Goal: Check status: Check status

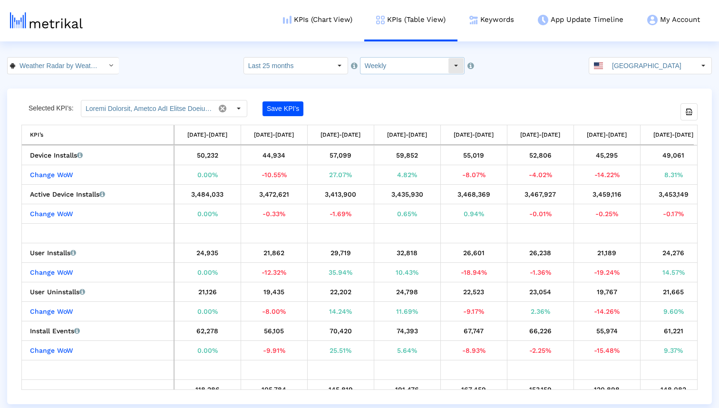
click at [394, 70] on input "Weekly" at bounding box center [405, 66] width 88 height 16
click at [389, 98] on div "Monthly" at bounding box center [408, 98] width 94 height 16
type input "Monthly"
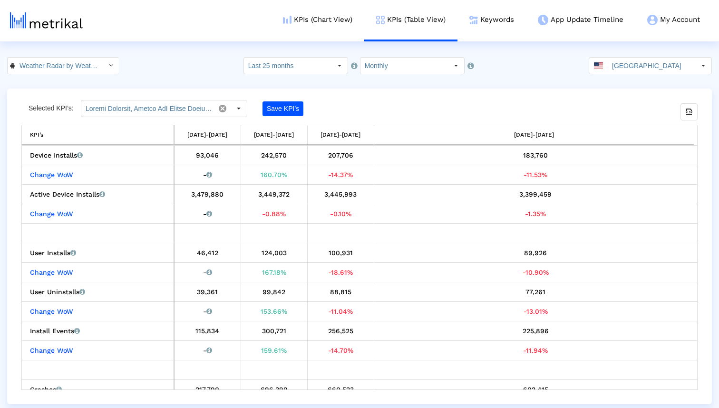
click at [37, 83] on crea-index "Weather Radar by WeatherBug < com.aws.android > Select how far back from today …" at bounding box center [359, 230] width 719 height 347
click at [55, 65] on input "Weather Radar by WeatherBug < com.aws.android >" at bounding box center [58, 66] width 86 height 16
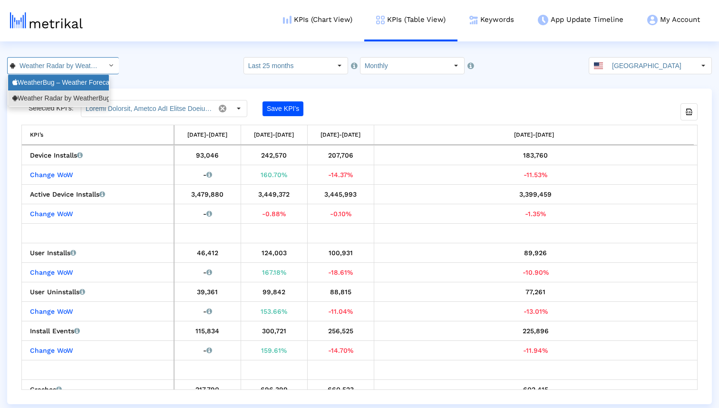
click at [52, 84] on div "WeatherBug – Weather Forecast <281940292>" at bounding box center [58, 82] width 92 height 9
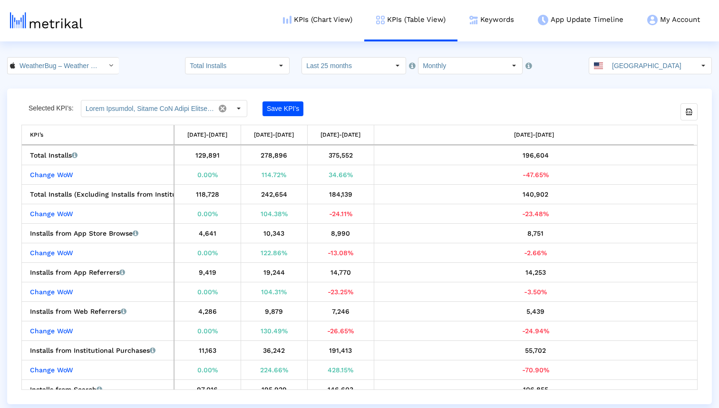
scroll to position [0, 71]
click at [143, 114] on input "text" at bounding box center [147, 108] width 133 height 16
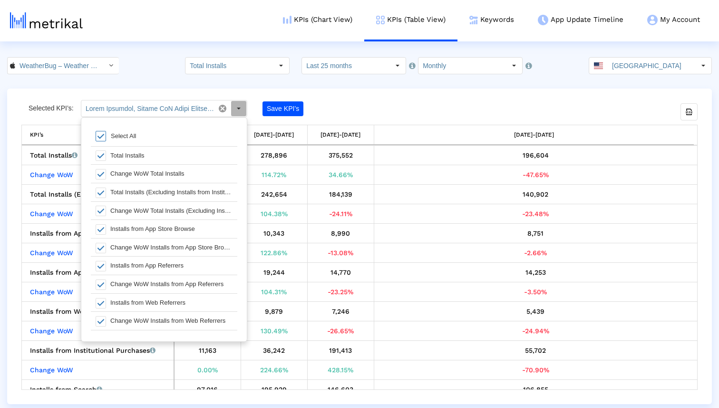
click at [170, 85] on crea-index "WeatherBug – Weather Forecast < 281940292 > Pull down to refresh... Release to …" at bounding box center [359, 230] width 719 height 347
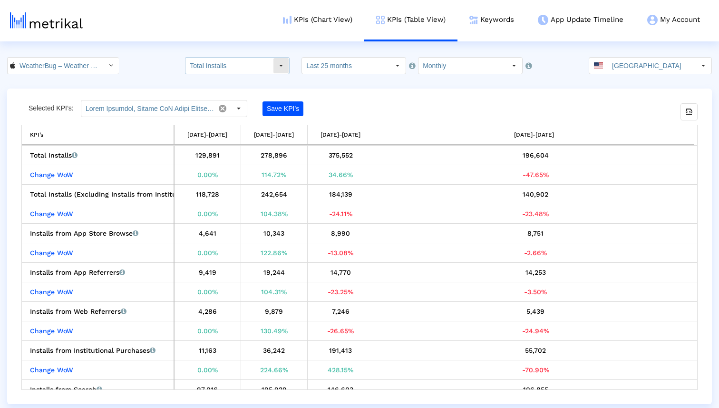
click at [242, 71] on input "Total Installs" at bounding box center [230, 66] width 88 height 16
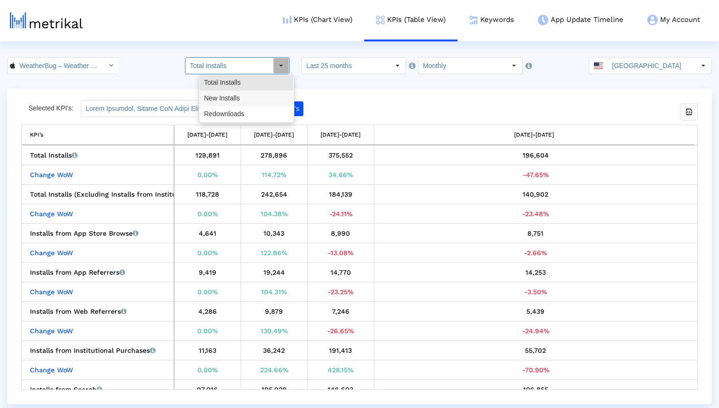
click at [239, 98] on div "New Installs" at bounding box center [247, 98] width 94 height 16
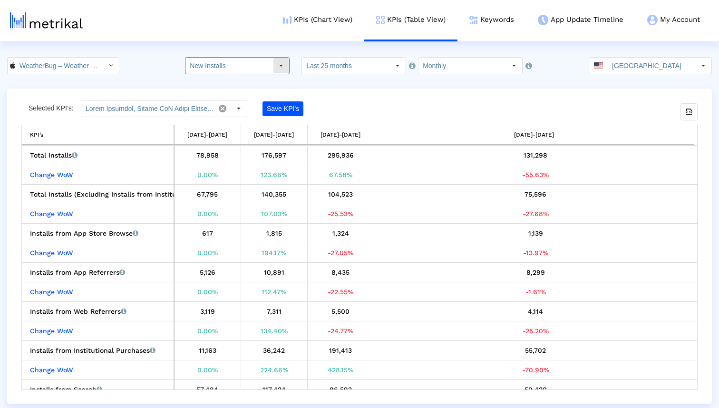
click at [239, 67] on input "New Installs" at bounding box center [230, 66] width 88 height 16
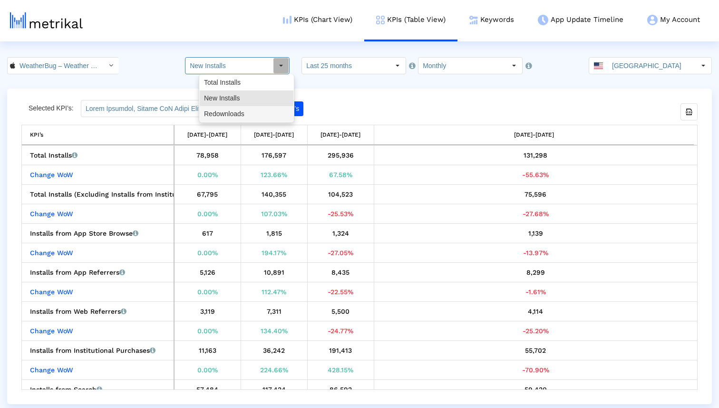
click at [234, 114] on div "Redownloads" at bounding box center [247, 114] width 94 height 16
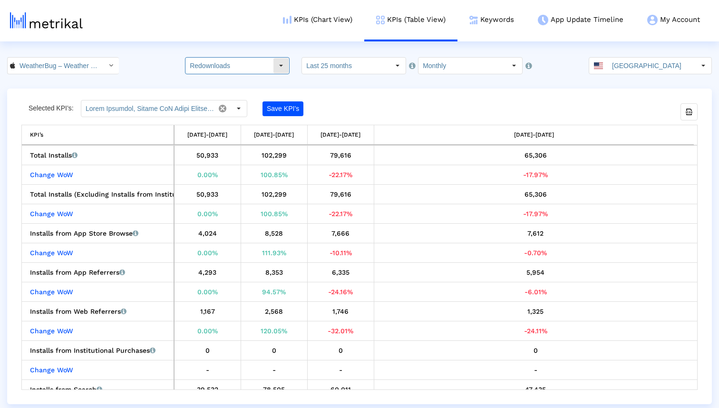
click at [254, 67] on input "Redownloads" at bounding box center [230, 66] width 88 height 16
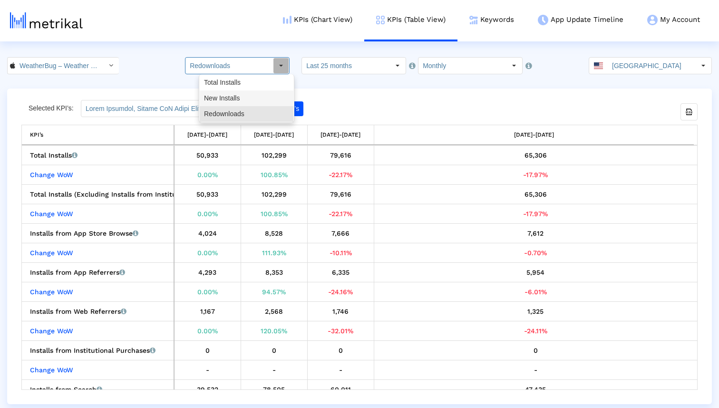
click at [245, 98] on div "New Installs" at bounding box center [247, 98] width 94 height 16
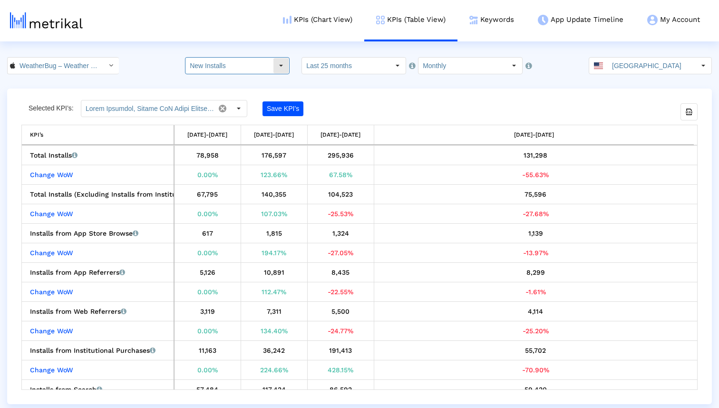
click at [253, 65] on input "New Installs" at bounding box center [230, 66] width 88 height 16
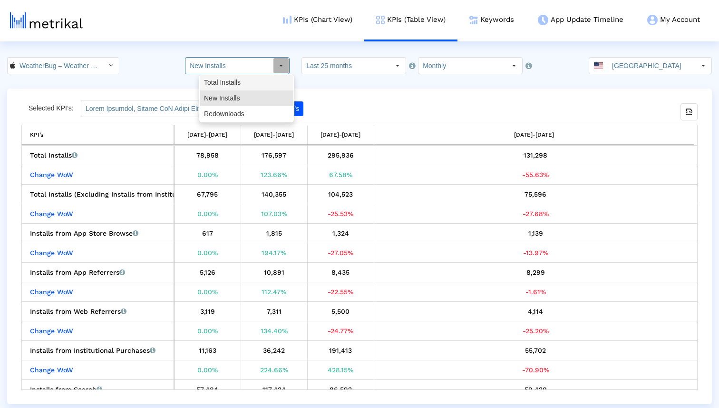
click at [254, 82] on div "Total Installs" at bounding box center [247, 83] width 94 height 16
type input "Total Installs"
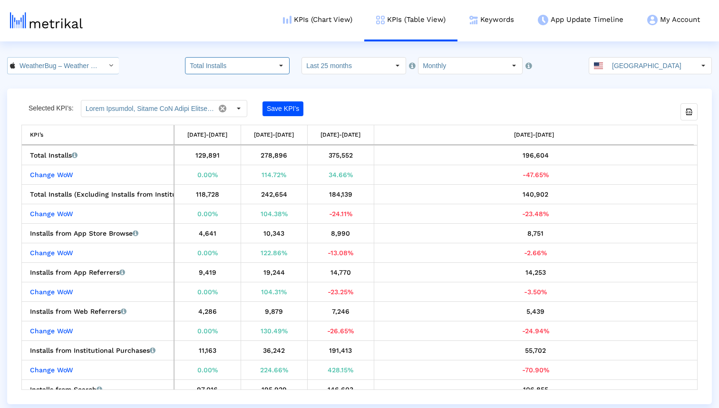
click at [32, 66] on input "WeatherBug – Weather Forecast < 281940292 >" at bounding box center [58, 66] width 86 height 16
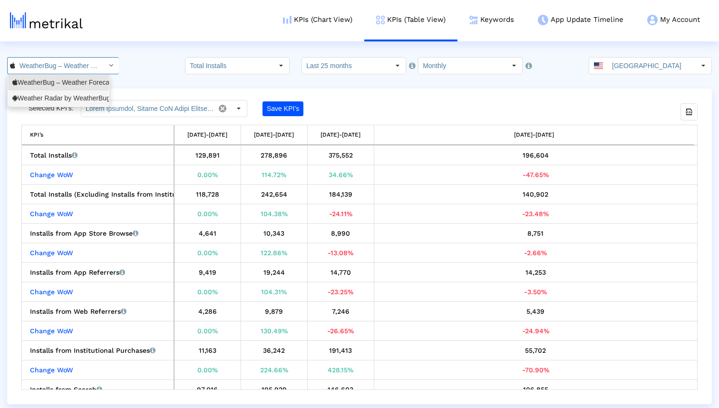
click at [34, 104] on div "Weather Radar by WeatherBug <[DOMAIN_NAME]>" at bounding box center [58, 98] width 101 height 16
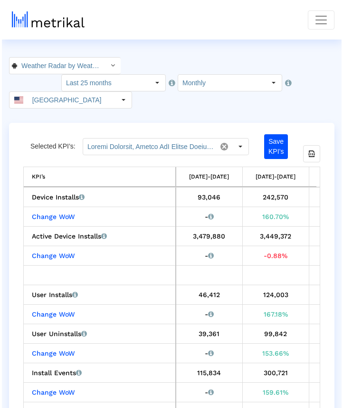
scroll to position [0, 85]
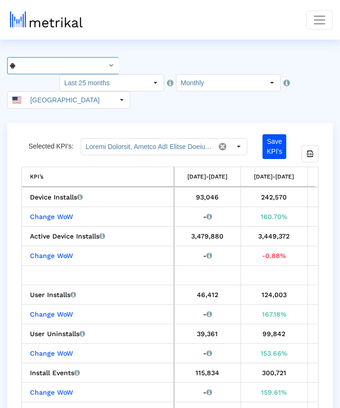
click at [55, 64] on input "Weather Radar by WeatherBug < com.aws.android >" at bounding box center [58, 66] width 86 height 16
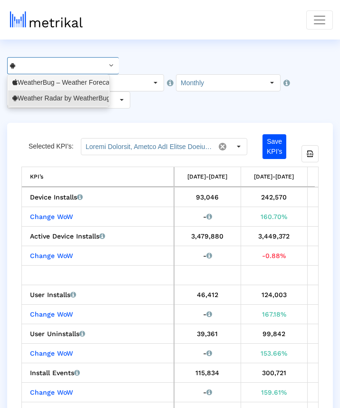
click at [41, 82] on div "WeatherBug – Weather Forecast <281940292>" at bounding box center [58, 82] width 92 height 9
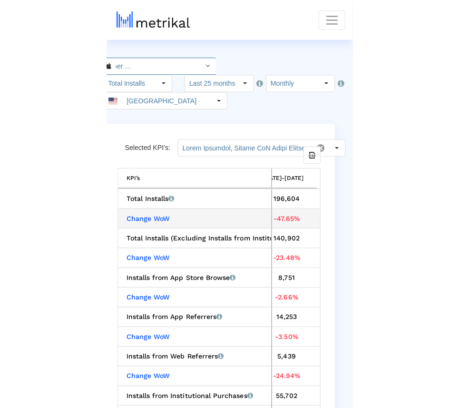
scroll to position [0, 7]
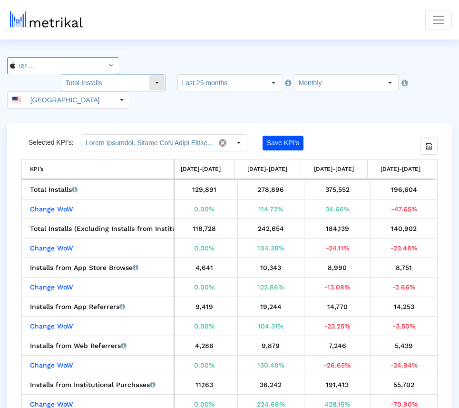
click at [149, 75] on input "Total Installs" at bounding box center [105, 83] width 88 height 16
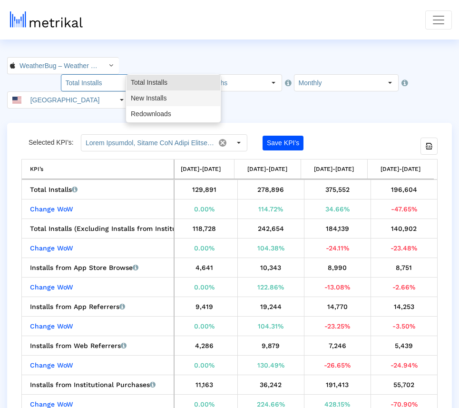
click at [165, 98] on div "New Installs" at bounding box center [174, 98] width 94 height 16
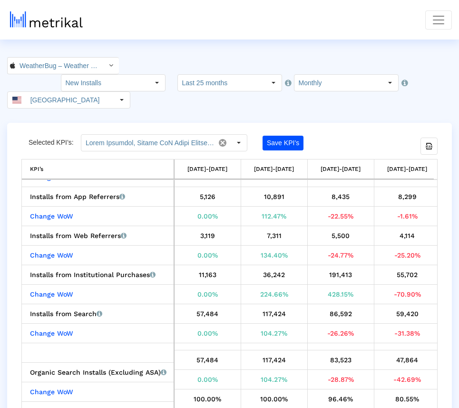
scroll to position [19, 0]
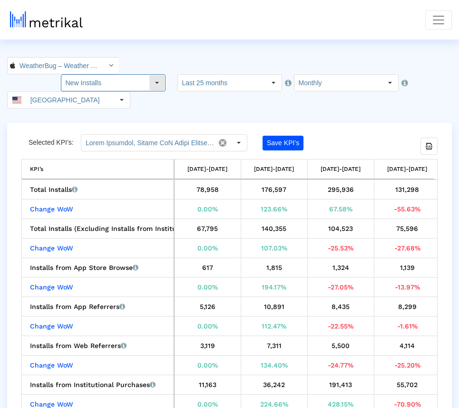
click at [149, 75] on input "New Installs" at bounding box center [105, 83] width 88 height 16
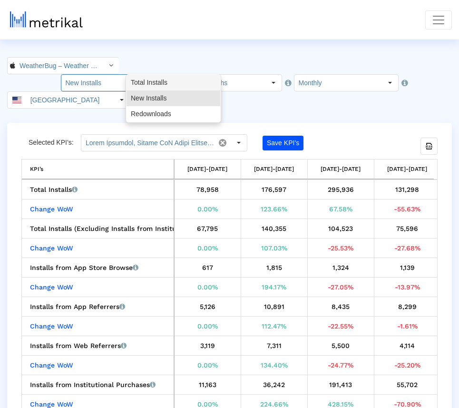
click at [163, 82] on div "Total Installs" at bounding box center [174, 83] width 94 height 16
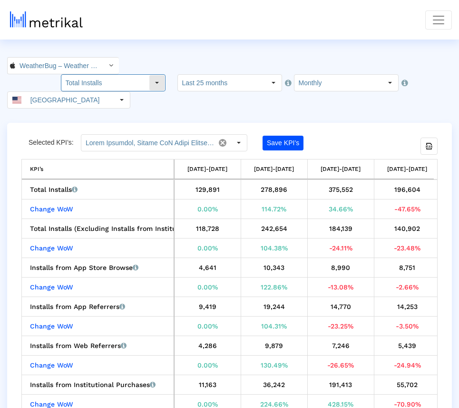
click at [149, 75] on input "Total Installs" at bounding box center [105, 83] width 88 height 16
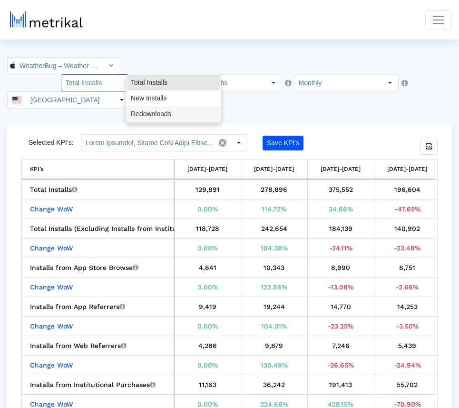
click at [168, 112] on div "Redownloads" at bounding box center [174, 114] width 94 height 16
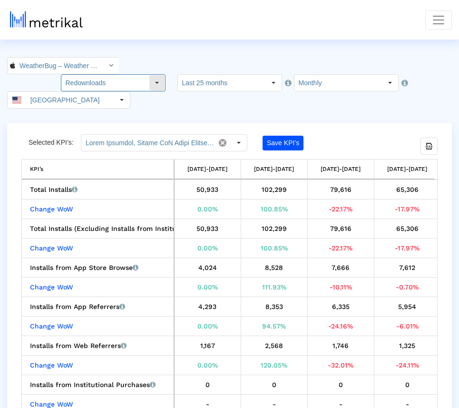
click at [149, 75] on input "Redownloads" at bounding box center [105, 83] width 88 height 16
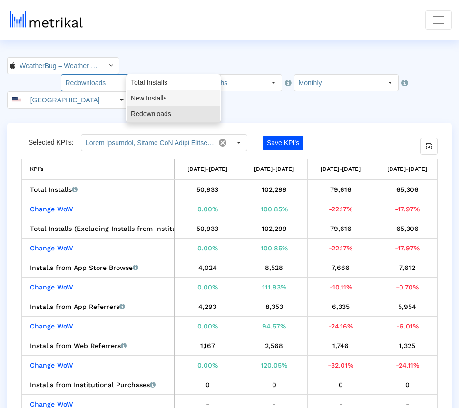
click at [181, 96] on div "New Installs" at bounding box center [174, 98] width 94 height 16
type input "New Installs"
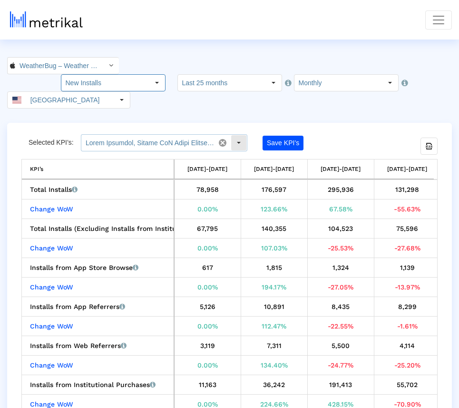
click at [174, 135] on input "text" at bounding box center [147, 143] width 133 height 16
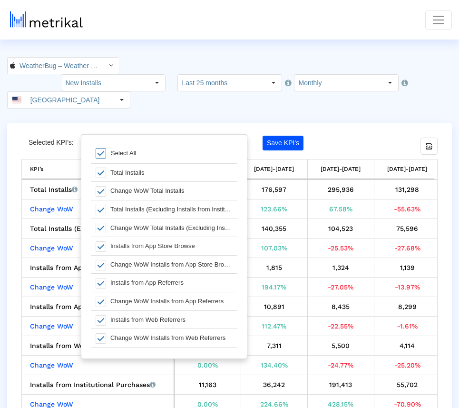
click at [318, 93] on crea-index "WeatherBug – Weather Forecast < 281940292 > Pull down to refresh... Release to …" at bounding box center [229, 247] width 459 height 381
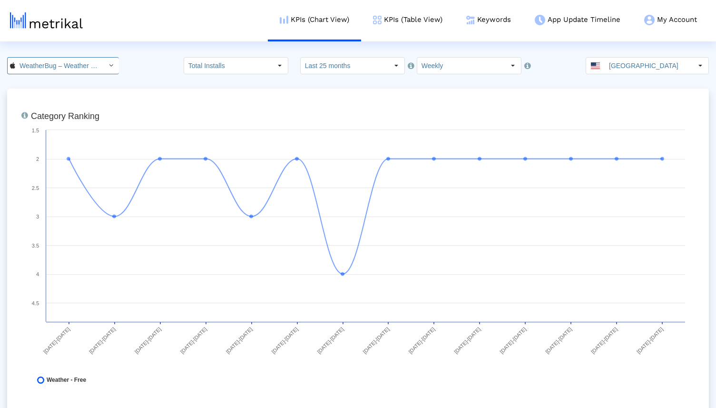
scroll to position [0, 71]
